Goal: Transaction & Acquisition: Download file/media

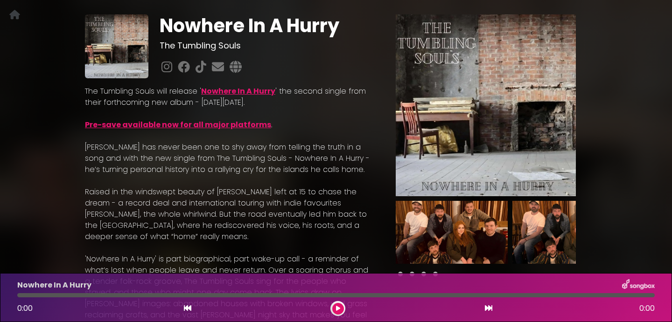
scroll to position [47, 0]
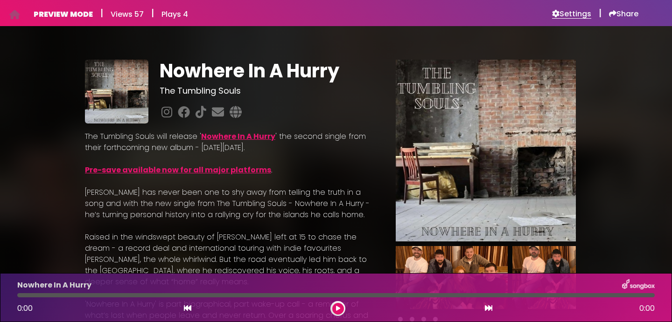
click at [568, 13] on h6 "Settings" at bounding box center [571, 13] width 39 height 9
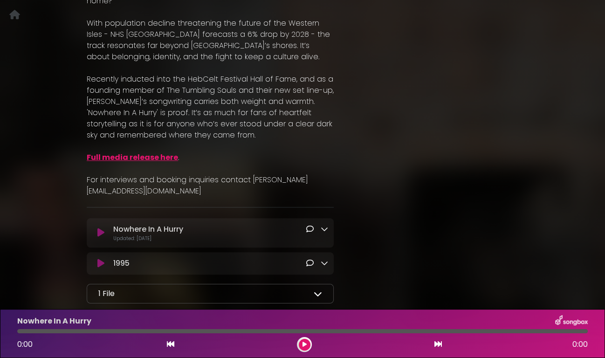
scroll to position [463, 0]
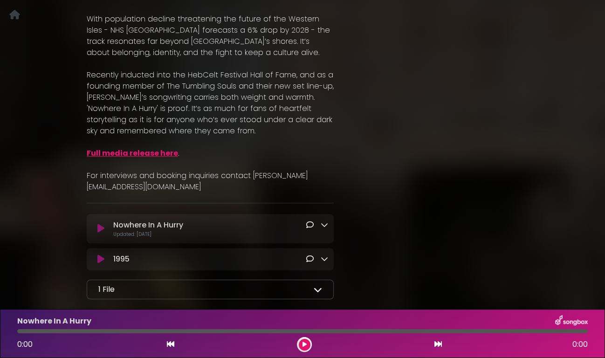
click at [100, 228] on icon at bounding box center [100, 228] width 7 height 9
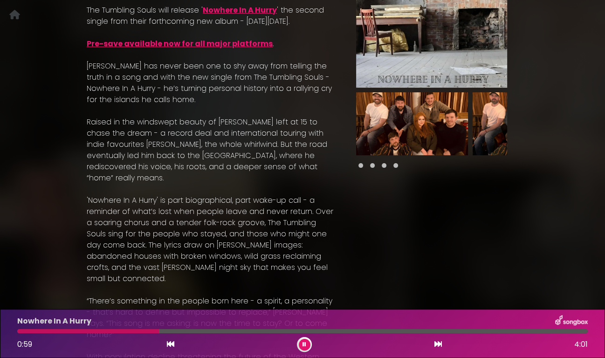
scroll to position [0, 0]
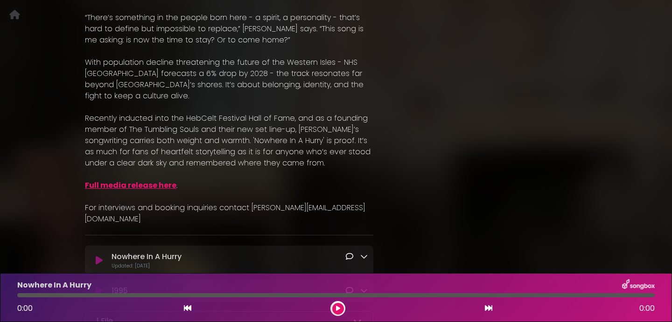
scroll to position [472, 0]
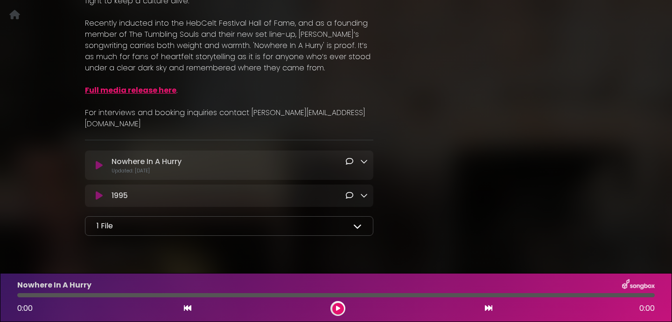
click at [365, 158] on icon at bounding box center [363, 161] width 7 height 7
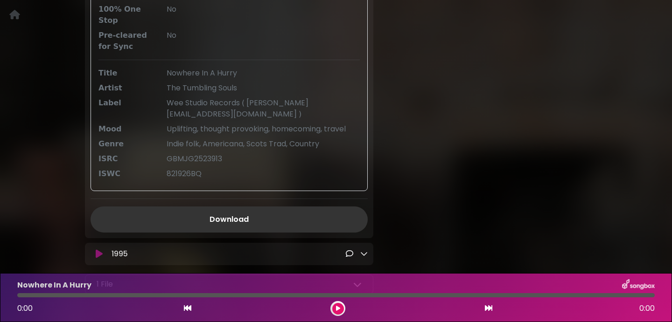
scroll to position [733, 0]
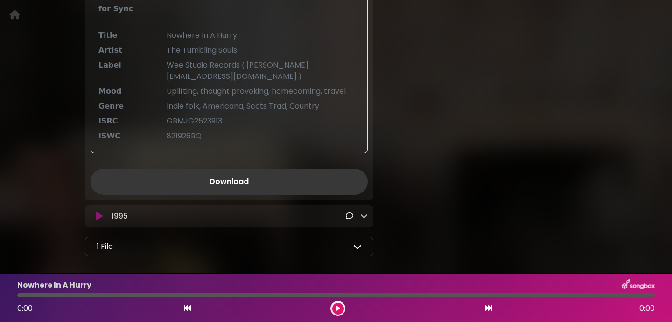
click at [243, 169] on link "Download" at bounding box center [228, 182] width 277 height 26
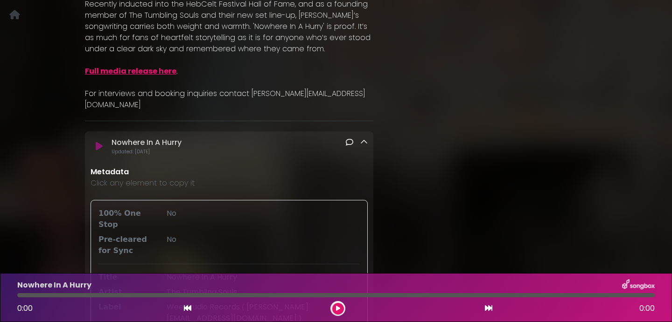
scroll to position [467, 0]
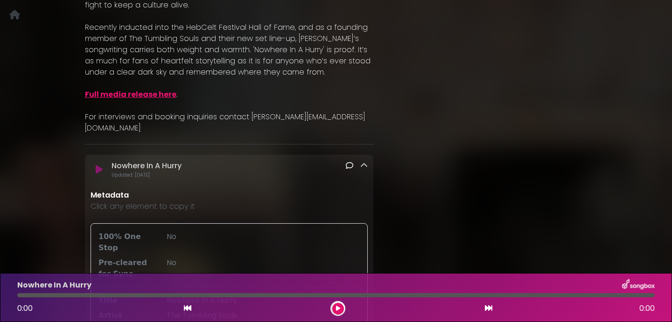
click at [362, 162] on icon at bounding box center [363, 165] width 7 height 7
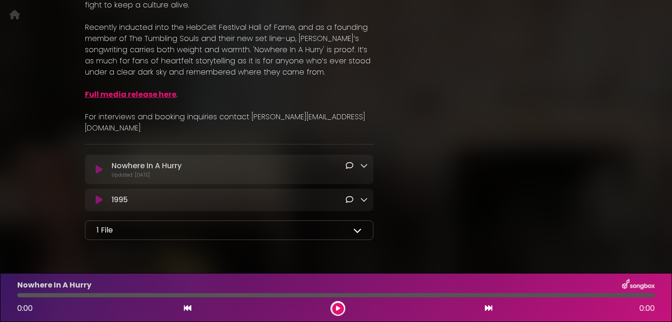
click at [365, 162] on icon at bounding box center [363, 165] width 7 height 7
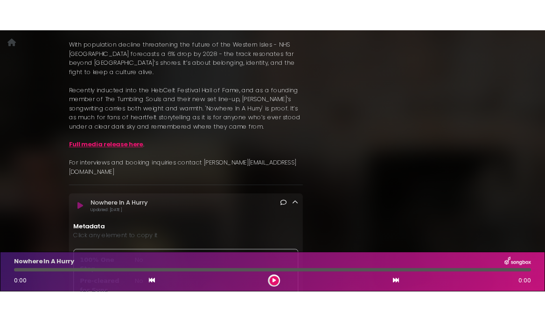
scroll to position [420, 0]
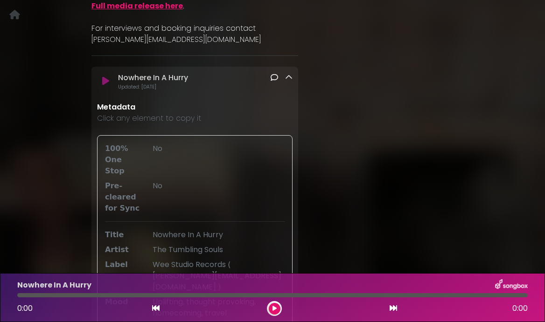
click at [289, 74] on icon at bounding box center [288, 77] width 7 height 7
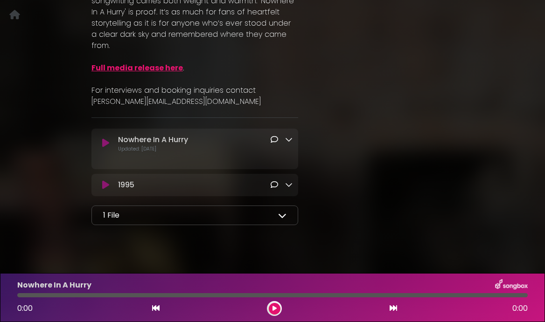
scroll to position [626, 0]
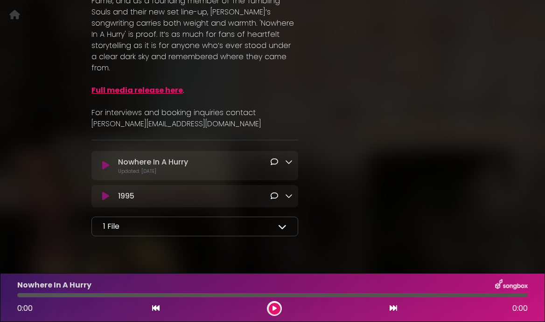
click at [289, 158] on icon at bounding box center [288, 161] width 7 height 7
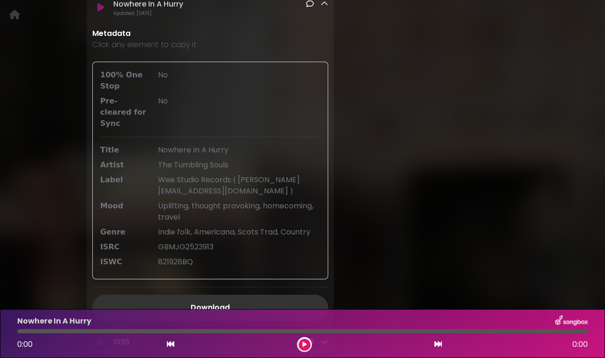
scroll to position [684, 0]
